Goal: Transaction & Acquisition: Purchase product/service

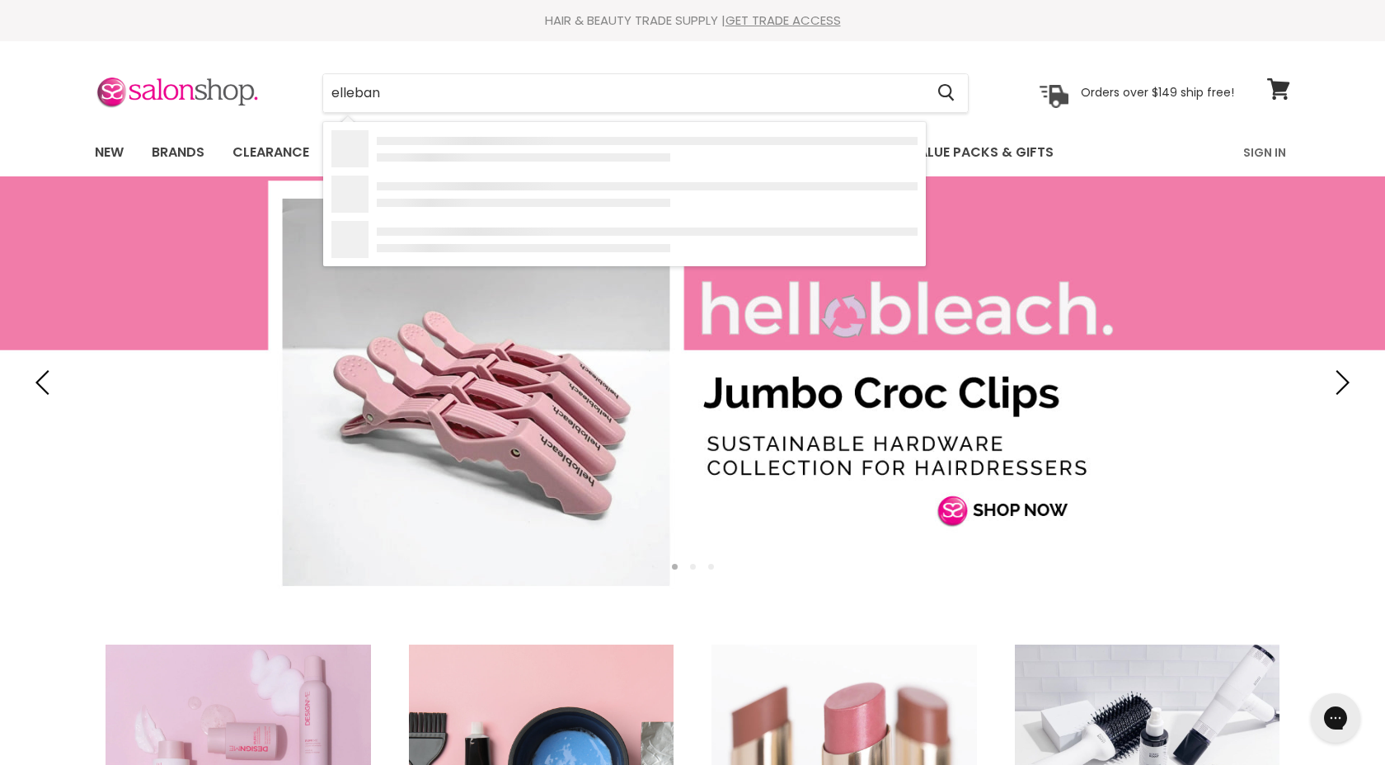
type input "ellebana"
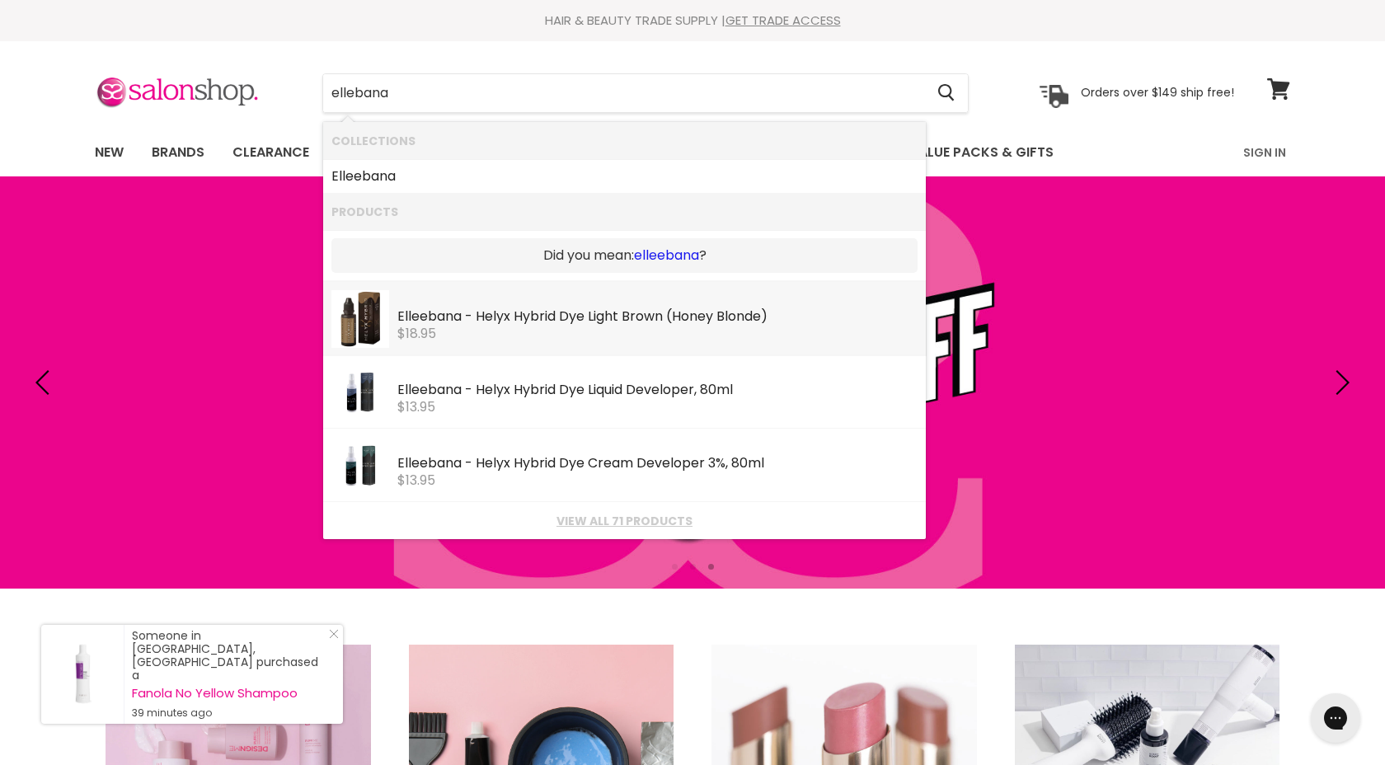
click at [667, 253] on link "elleebana" at bounding box center [666, 256] width 65 height 18
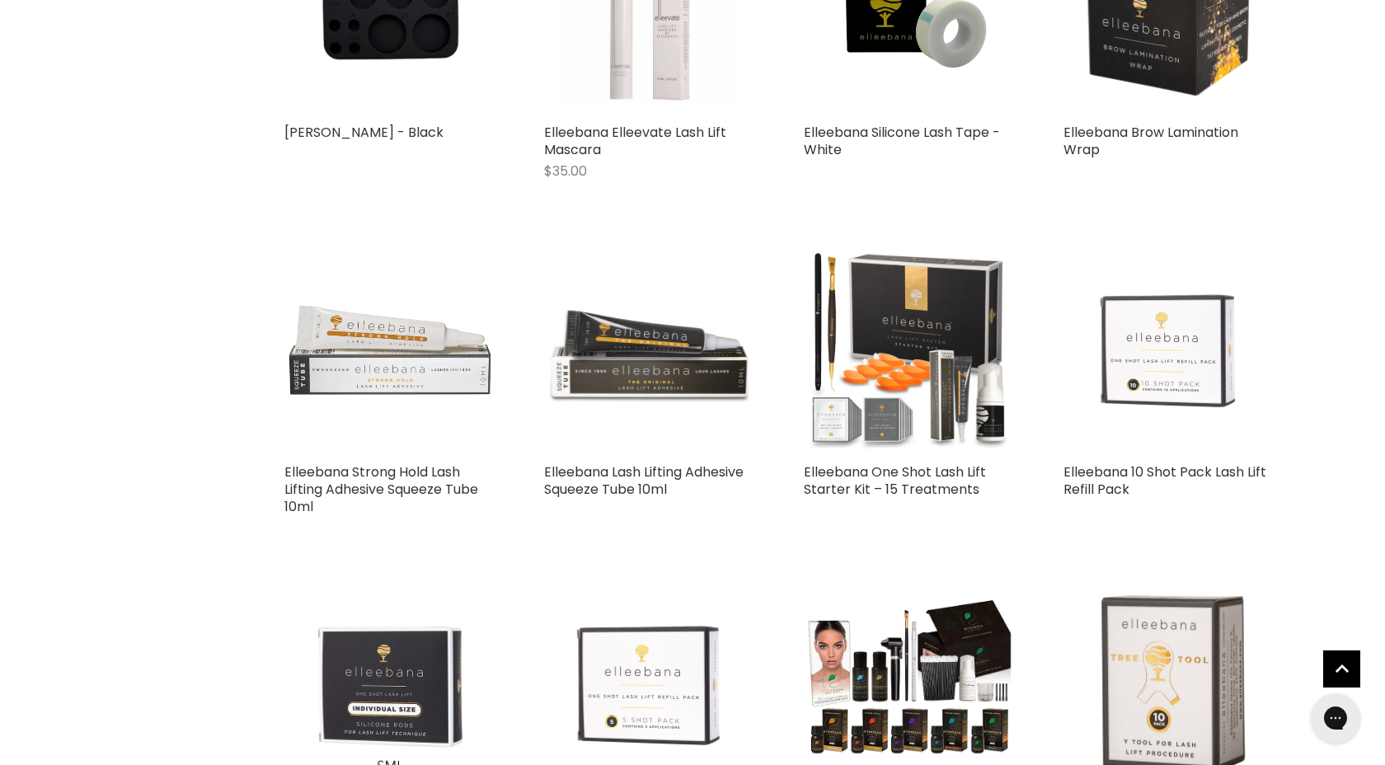
scroll to position [2179, 0]
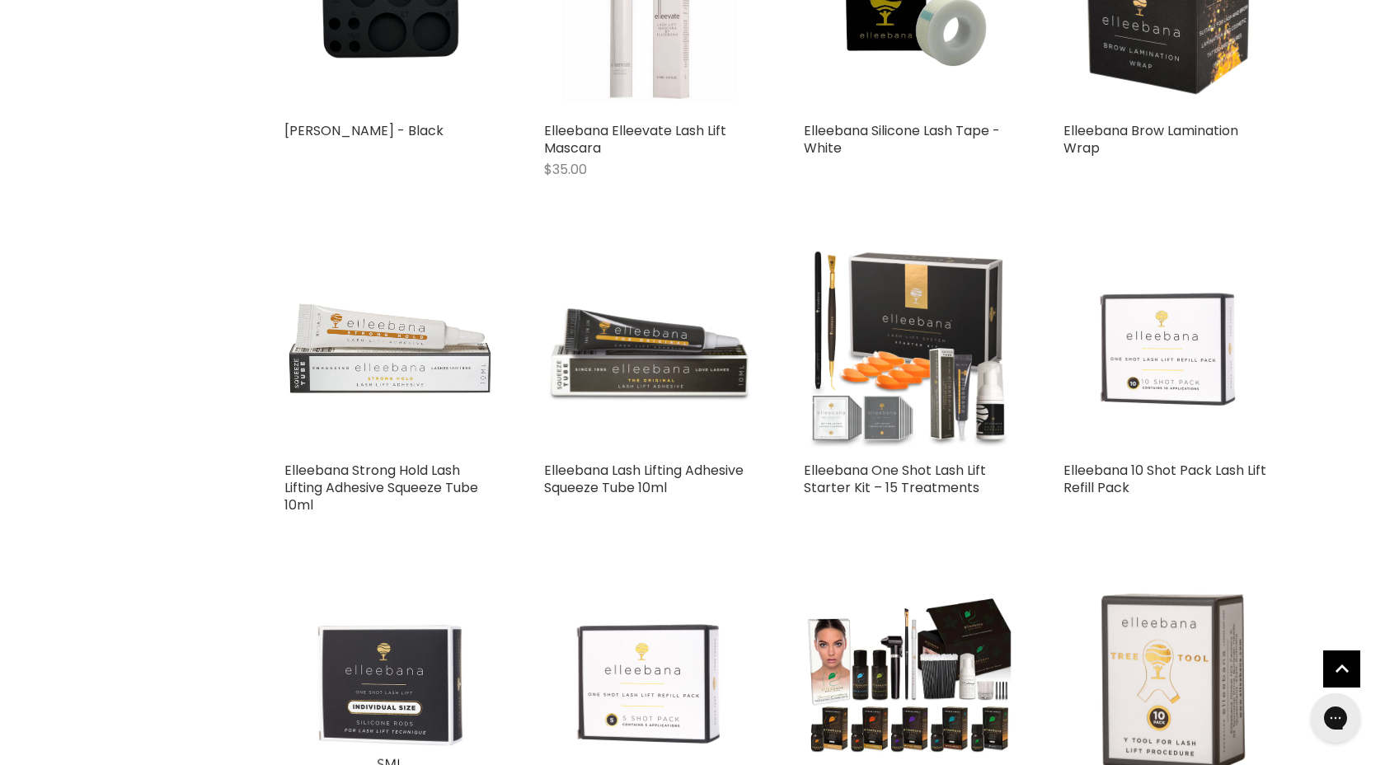
click at [953, 392] on img "Main content" at bounding box center [909, 348] width 210 height 210
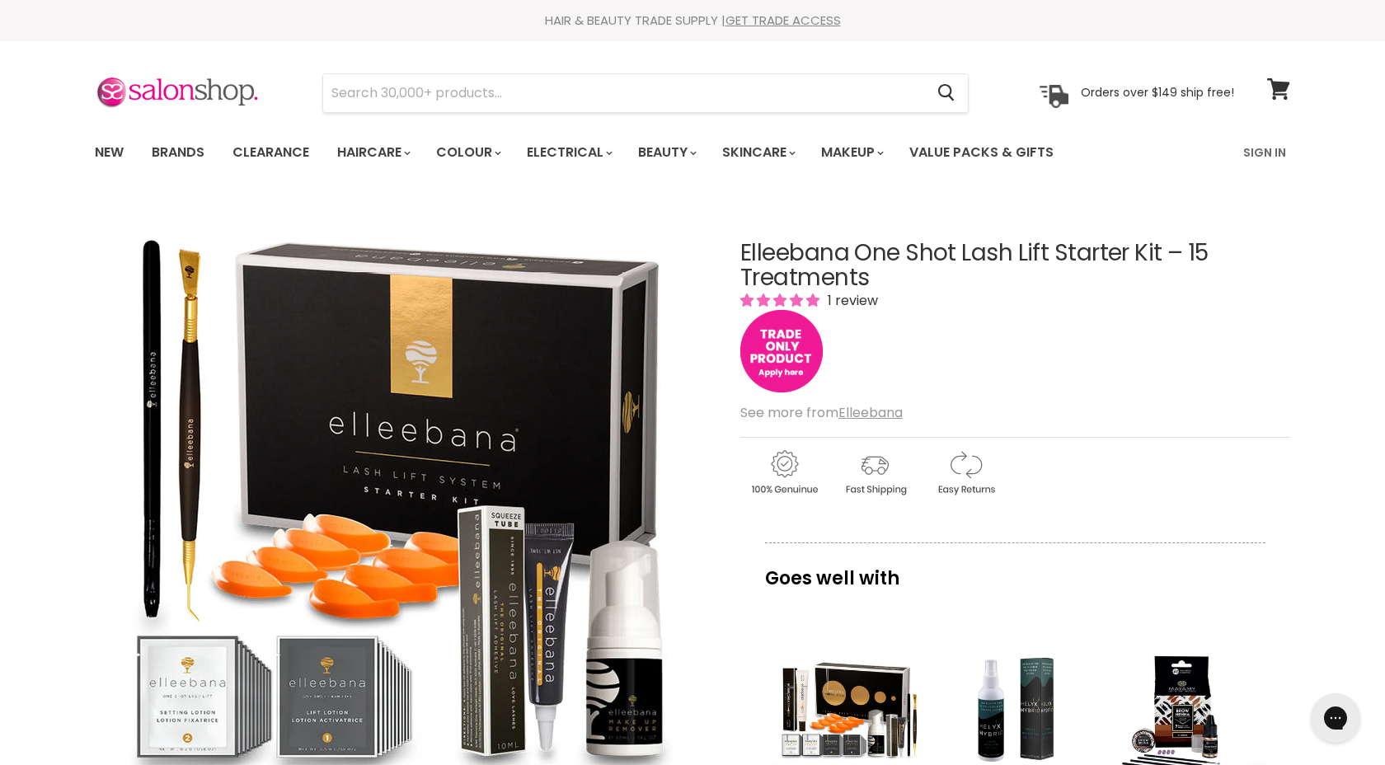
click at [791, 353] on img "Main content" at bounding box center [782, 351] width 82 height 82
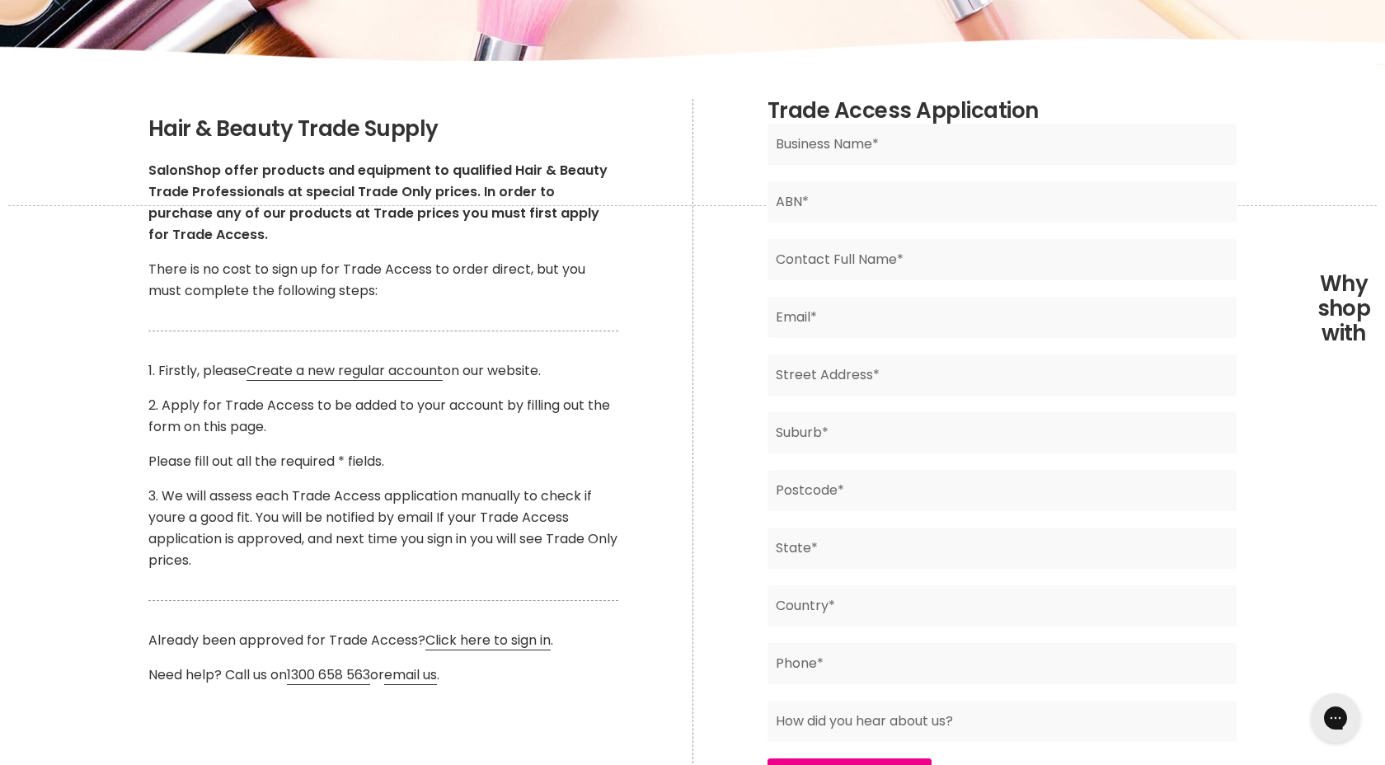
scroll to position [328, 0]
